Goal: Information Seeking & Learning: Learn about a topic

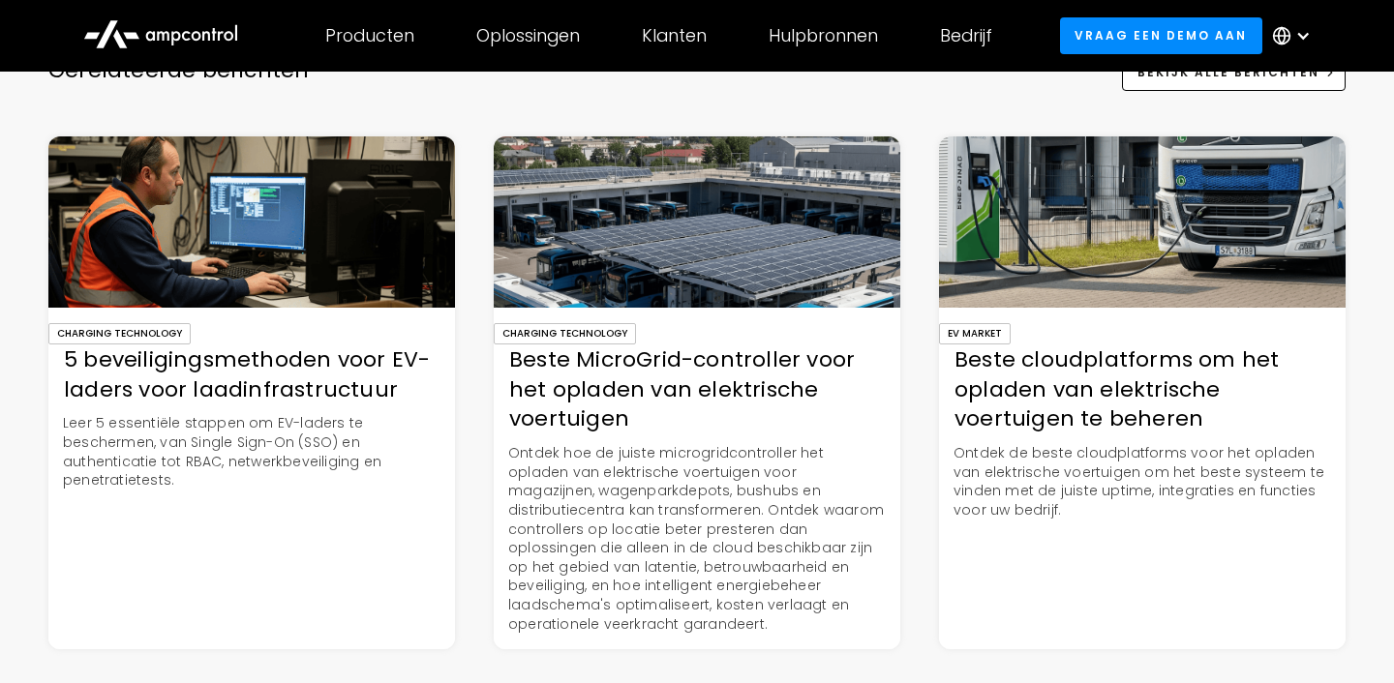
scroll to position [3570, 0]
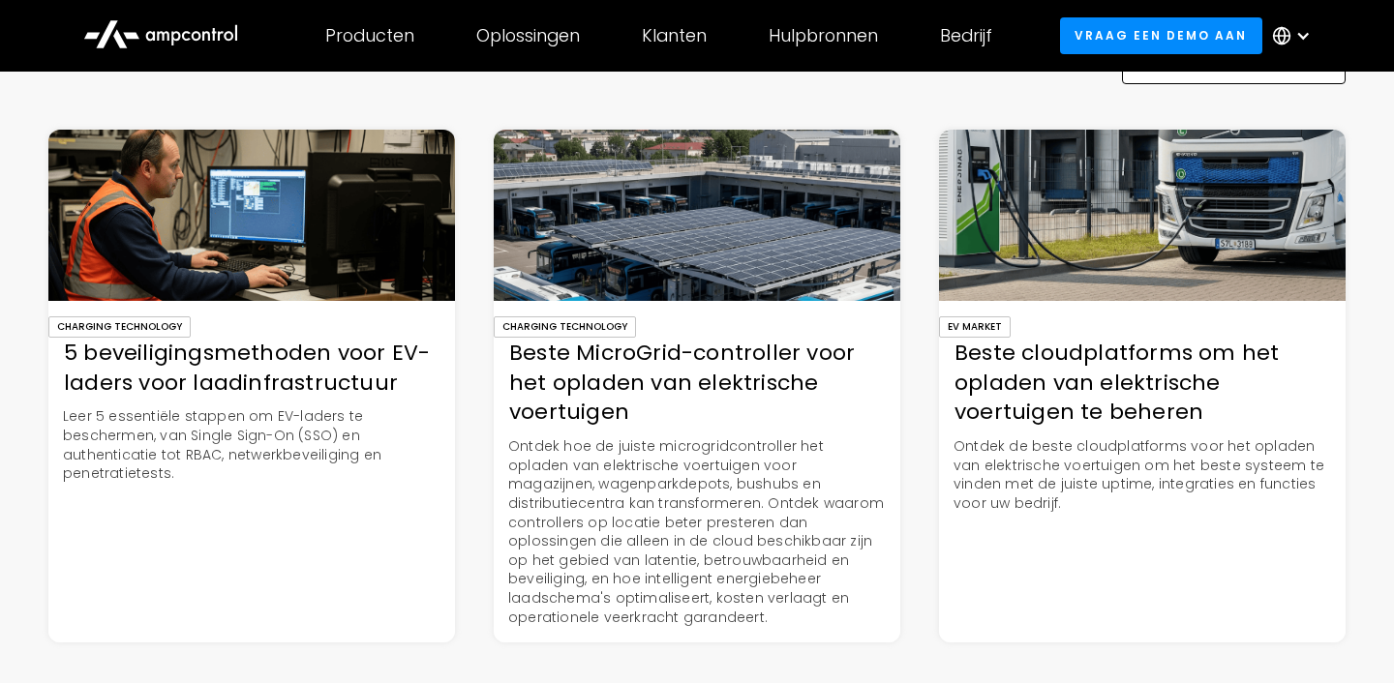
click at [1106, 384] on div "Beste cloudplatforms om het opladen van elektrische voertuigen te beheren" at bounding box center [1142, 383] width 407 height 89
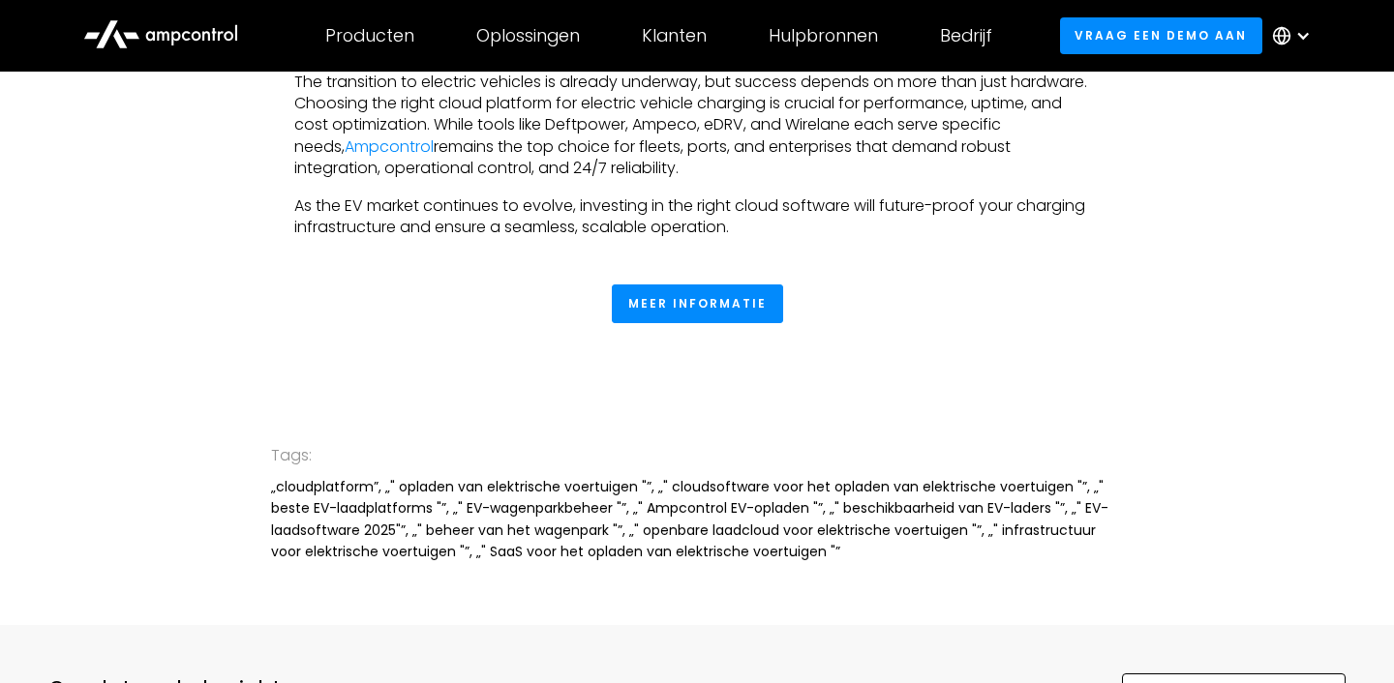
scroll to position [3928, 0]
